Goal: Task Accomplishment & Management: Use online tool/utility

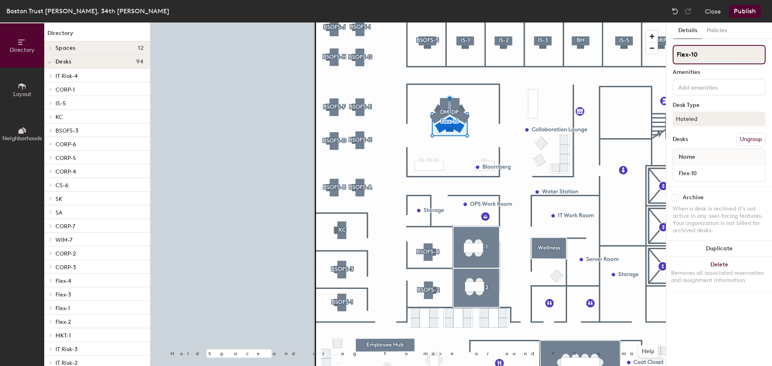
click at [705, 56] on input "Flex-10" at bounding box center [719, 54] width 93 height 19
type input "Flex-5"
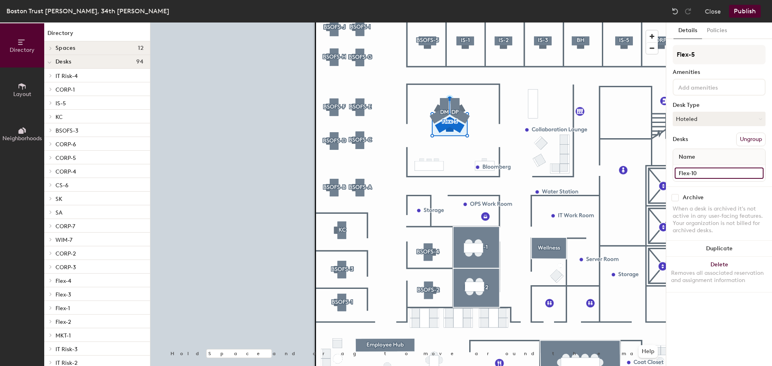
click at [706, 175] on input "Flex-10" at bounding box center [719, 173] width 89 height 11
type input "Flex-5"
click at [741, 11] on button "Publish" at bounding box center [745, 11] width 32 height 13
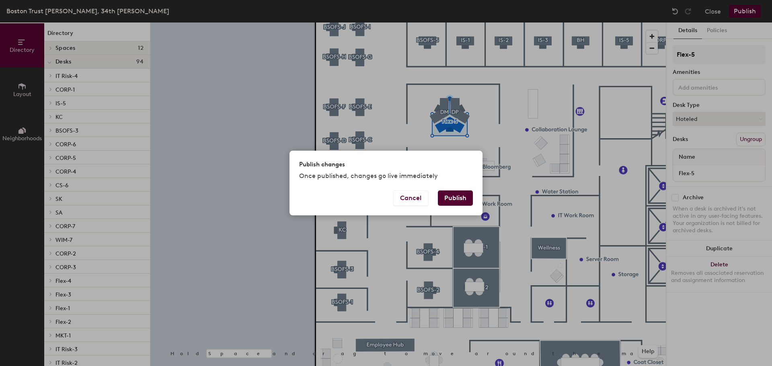
click at [460, 195] on button "Publish" at bounding box center [455, 198] width 35 height 15
